Goal: Task Accomplishment & Management: Manage account settings

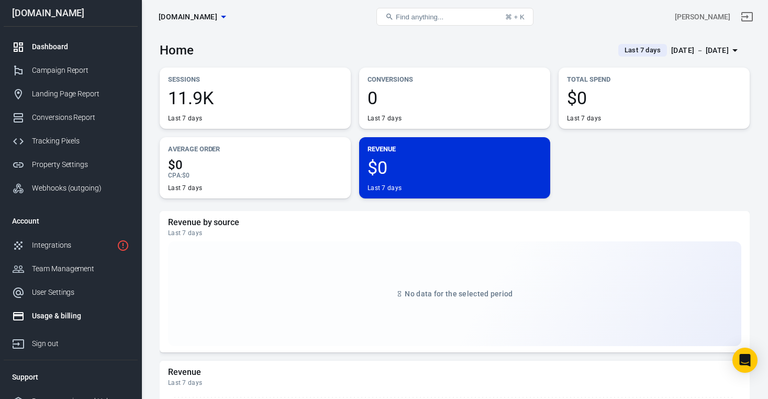
click at [60, 321] on div "Usage & billing" at bounding box center [80, 316] width 97 height 11
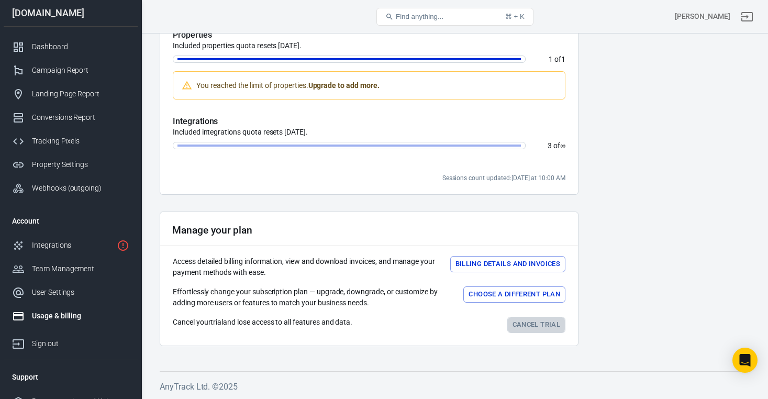
click at [531, 328] on link "Cancel trial" at bounding box center [537, 325] width 58 height 16
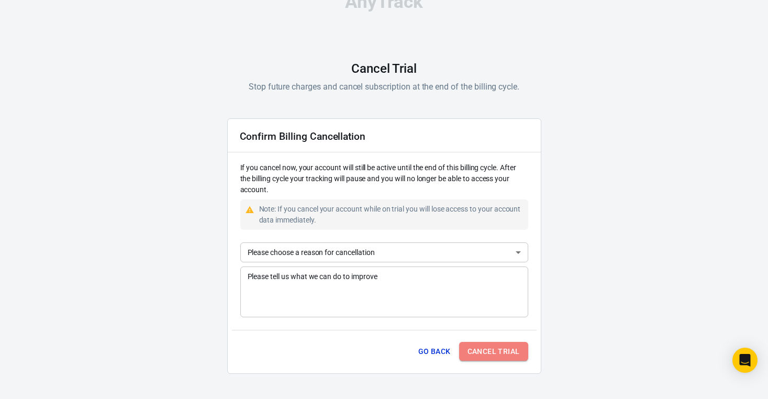
click at [498, 355] on button "Cancel Trial" at bounding box center [493, 351] width 69 height 19
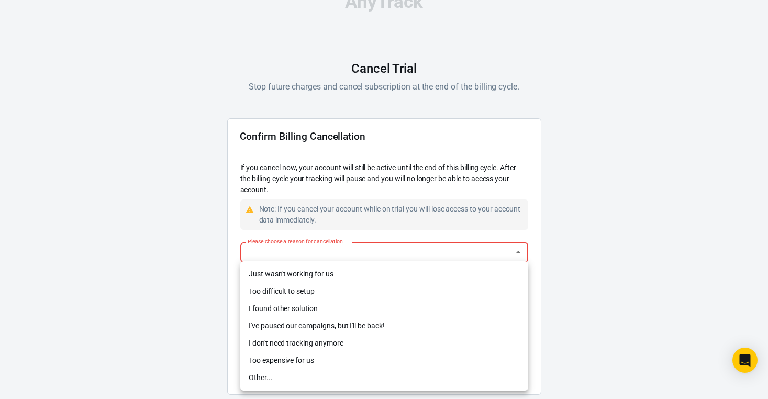
click at [431, 249] on body "AnyTrack Cancel Trial Stop future charges and cancel subscription at the end of…" at bounding box center [384, 198] width 768 height 444
click at [371, 267] on li "Just wasn't working for us" at bounding box center [384, 274] width 288 height 17
type input "not-working"
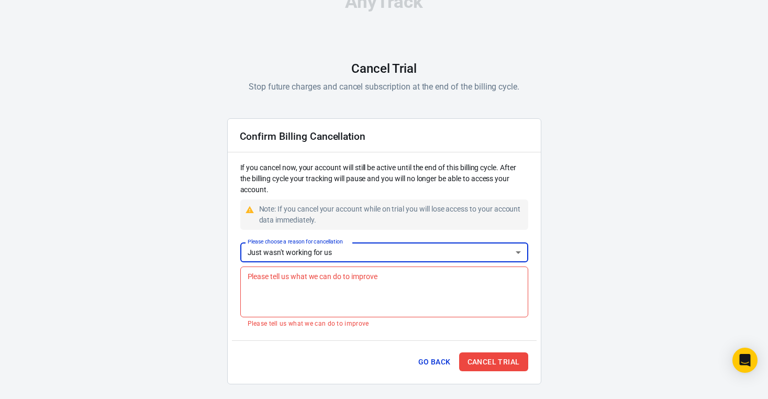
click at [348, 305] on textarea "Please tell us what we can do to improve" at bounding box center [384, 292] width 273 height 42
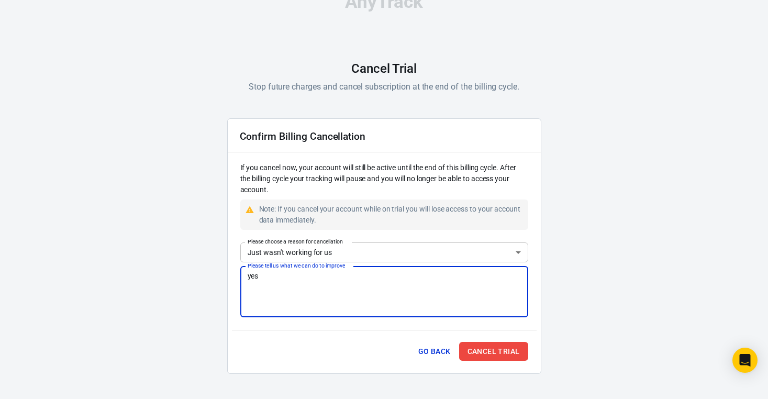
type textarea "yes"
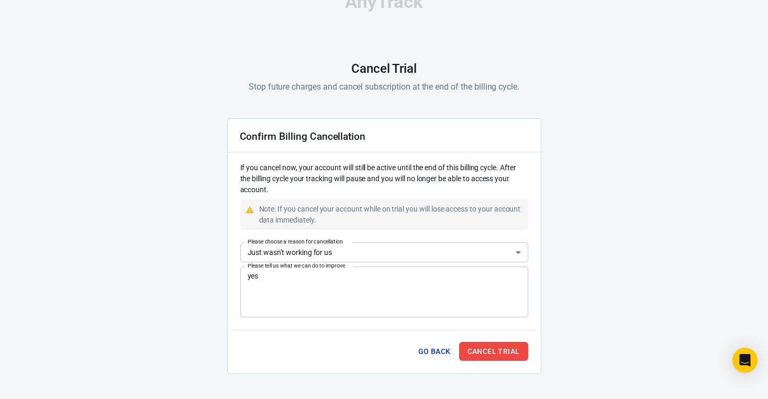
click at [505, 361] on div "Go Back Cancel Trial" at bounding box center [384, 350] width 305 height 40
click at [505, 359] on button "Cancel Trial" at bounding box center [493, 351] width 69 height 19
